Goal: Transaction & Acquisition: Purchase product/service

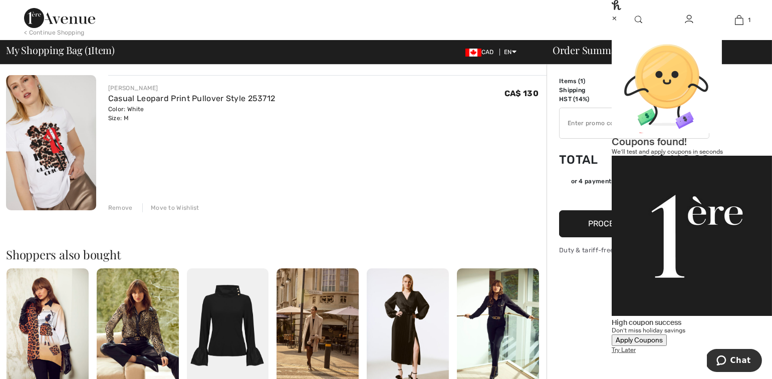
scroll to position [71, 0]
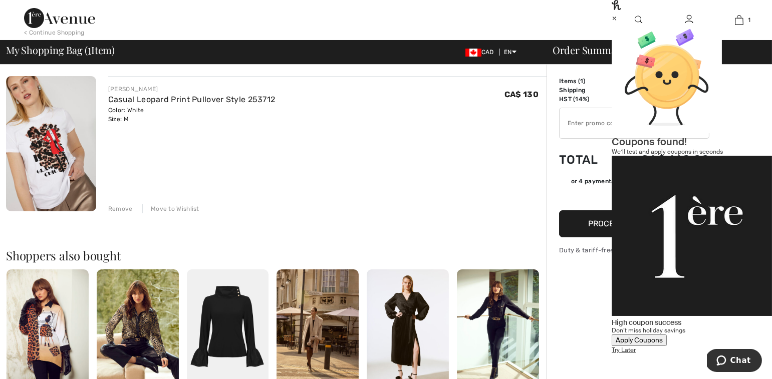
click at [750, 23] on div "×" at bounding box center [691, 18] width 160 height 11
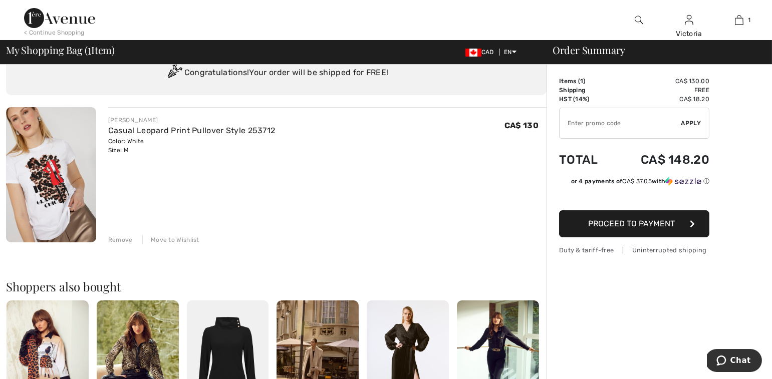
scroll to position [36, 0]
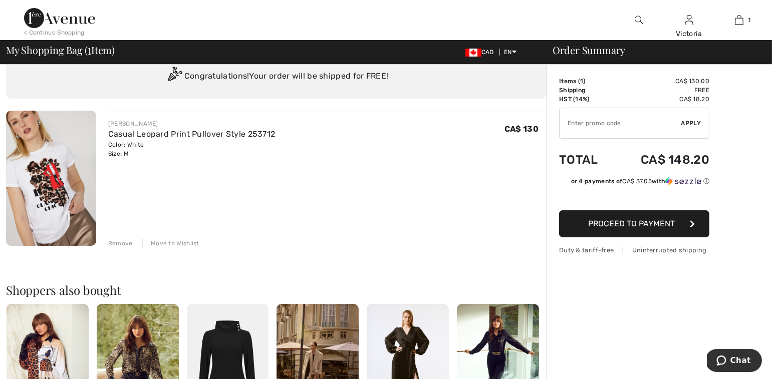
click at [598, 223] on span "Proceed to Payment" at bounding box center [631, 224] width 87 height 10
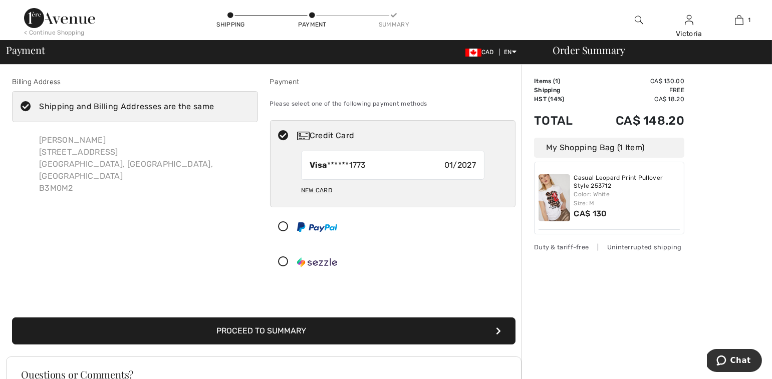
click at [438, 332] on button "Proceed to Summary" at bounding box center [263, 331] width 503 height 27
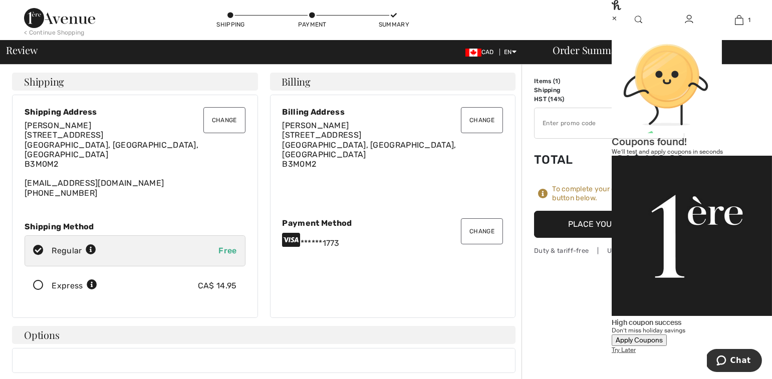
click at [579, 222] on button "Place Your Order" at bounding box center [609, 224] width 150 height 27
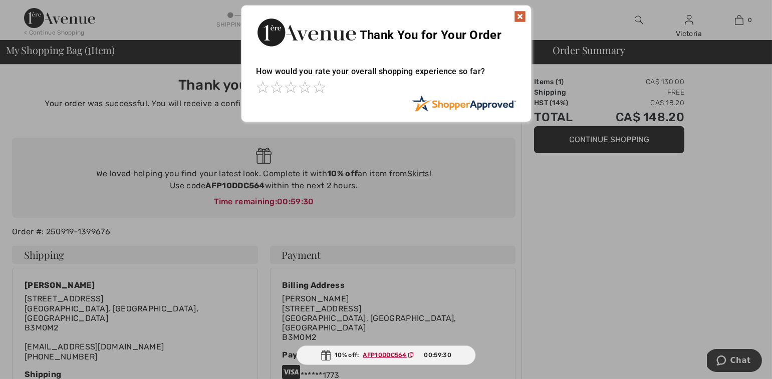
click at [516, 18] on img at bounding box center [520, 17] width 12 height 12
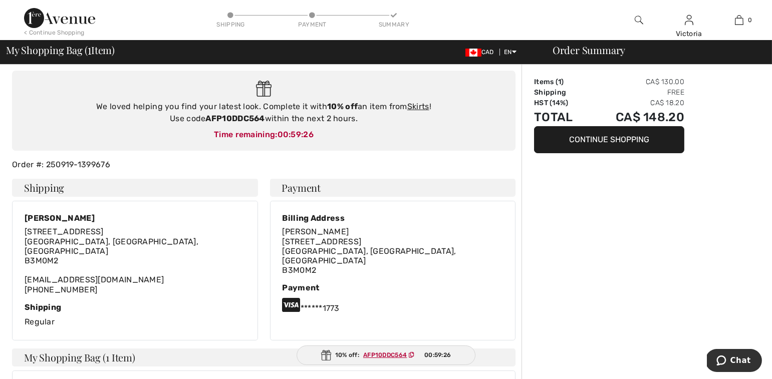
scroll to position [65, 0]
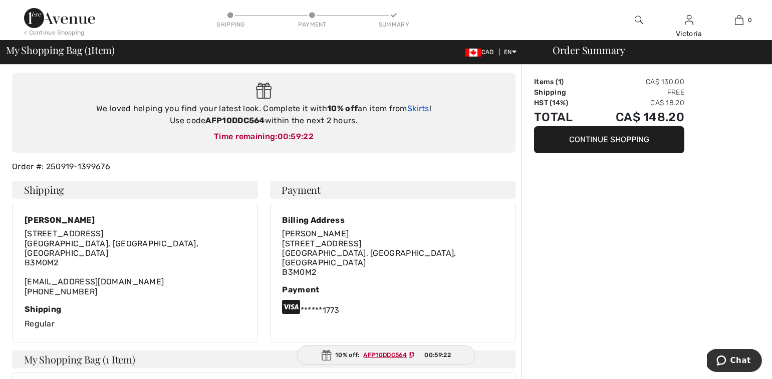
click at [416, 104] on link "Skirts" at bounding box center [418, 109] width 22 height 10
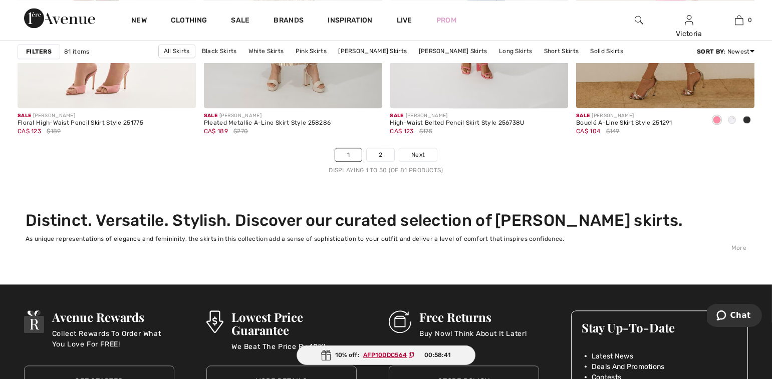
scroll to position [4782, 0]
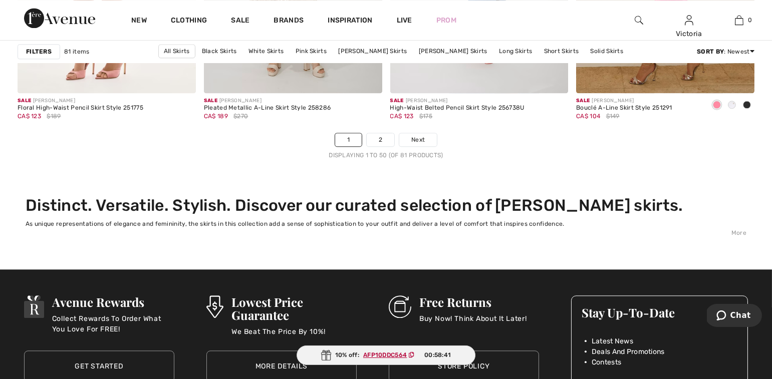
click at [384, 141] on link "2" at bounding box center [381, 139] width 28 height 13
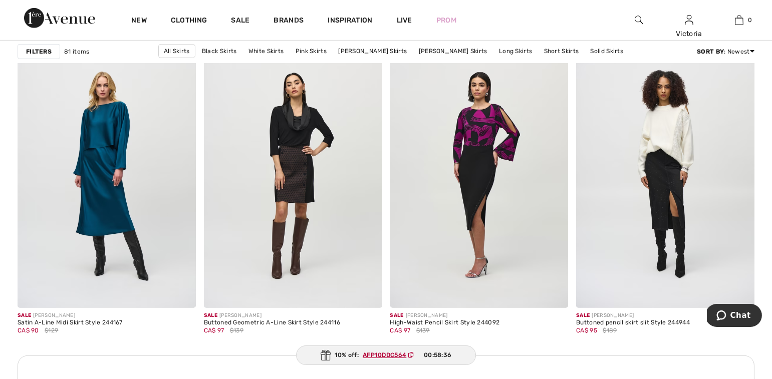
scroll to position [1059, 0]
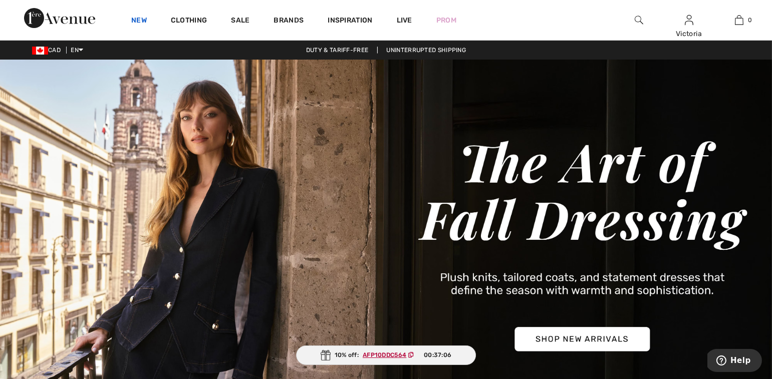
click at [138, 17] on link "New" at bounding box center [139, 21] width 16 height 11
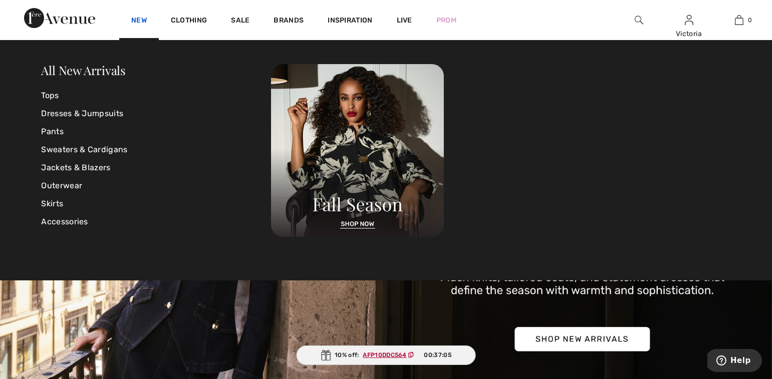
click at [138, 21] on link "New" at bounding box center [139, 21] width 16 height 11
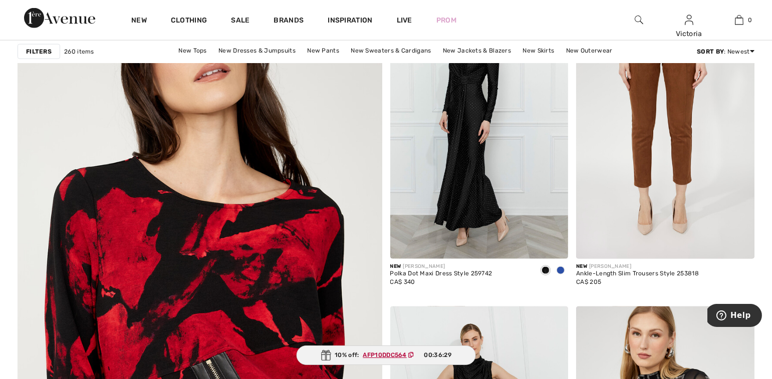
scroll to position [2618, 0]
